Goal: Task Accomplishment & Management: Use online tool/utility

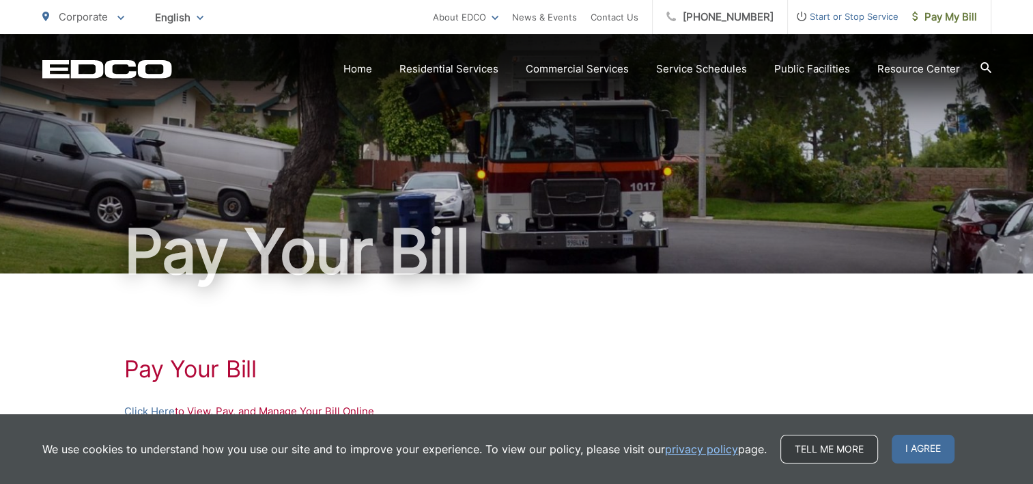
click at [826, 447] on link "Tell me more" at bounding box center [830, 448] width 98 height 29
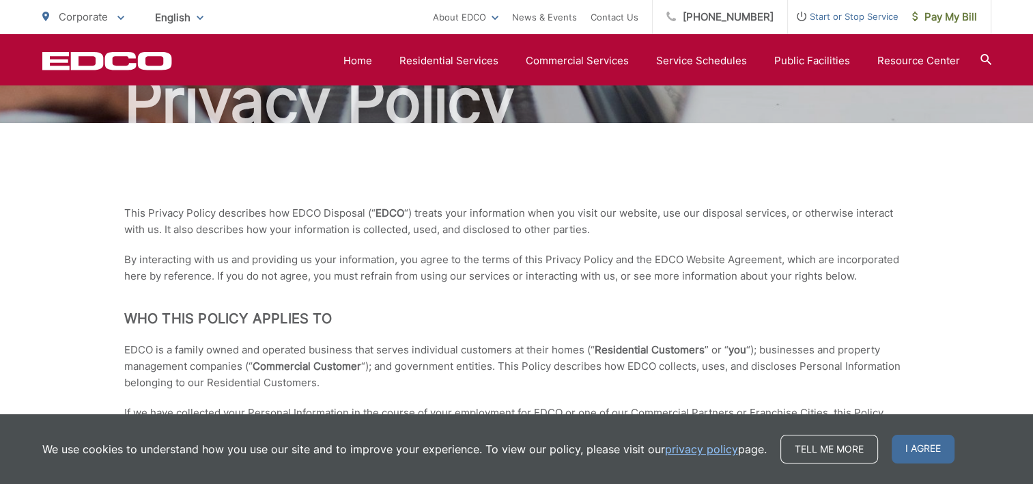
scroll to position [72, 0]
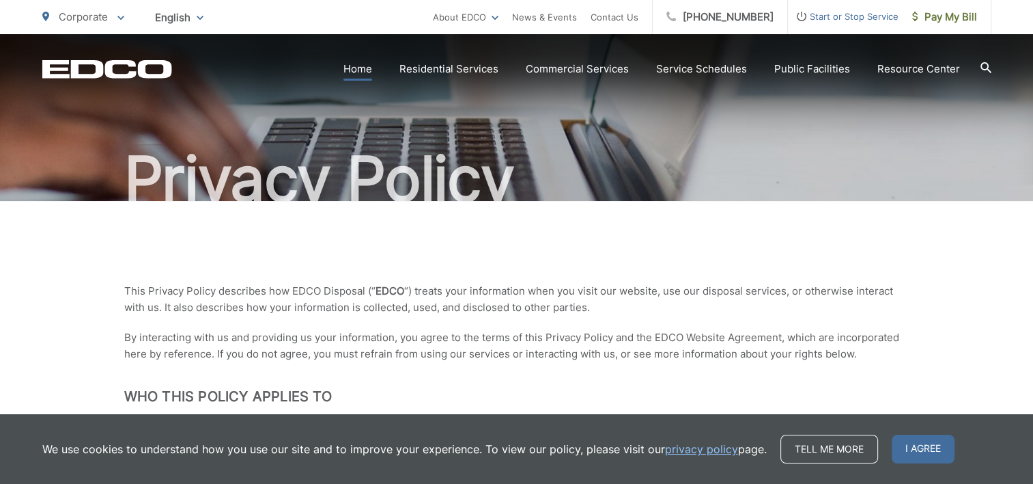
click at [363, 69] on link "Home" at bounding box center [358, 69] width 29 height 16
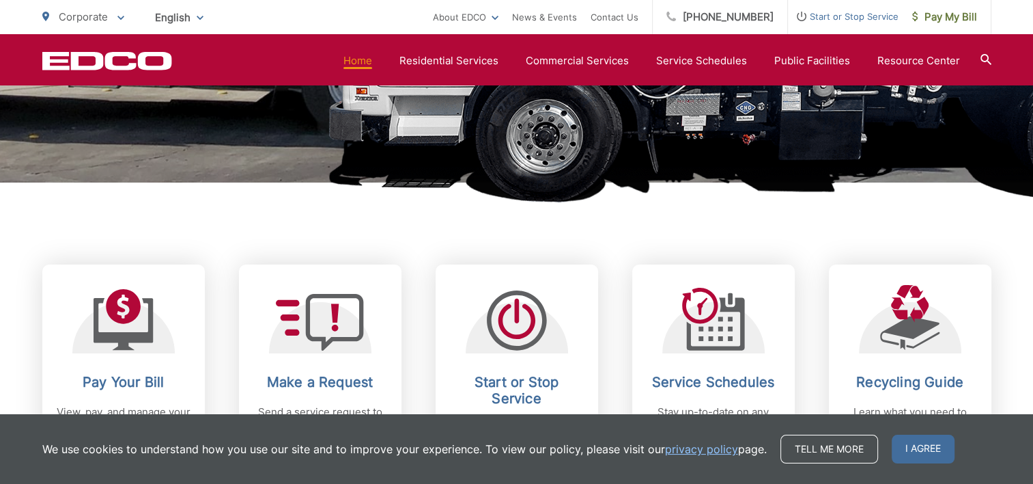
scroll to position [690, 0]
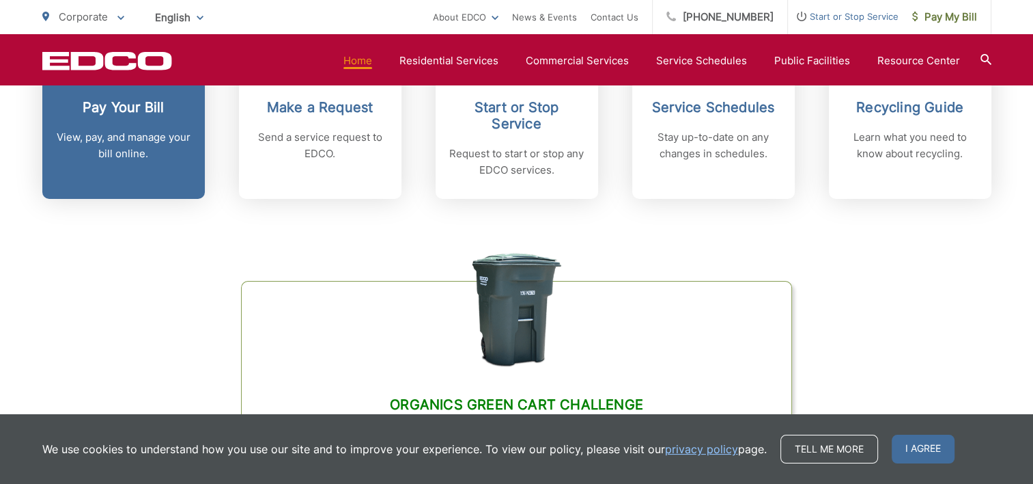
click at [146, 137] on p "View, pay, and manage your bill online." at bounding box center [123, 145] width 135 height 33
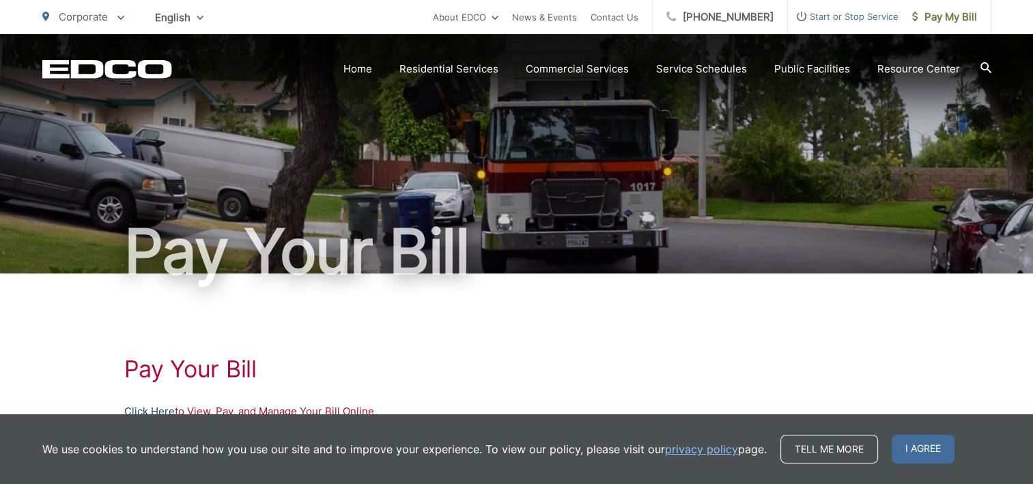
click at [138, 408] on link "Click Here" at bounding box center [149, 411] width 51 height 16
